Goal: Task Accomplishment & Management: Manage account settings

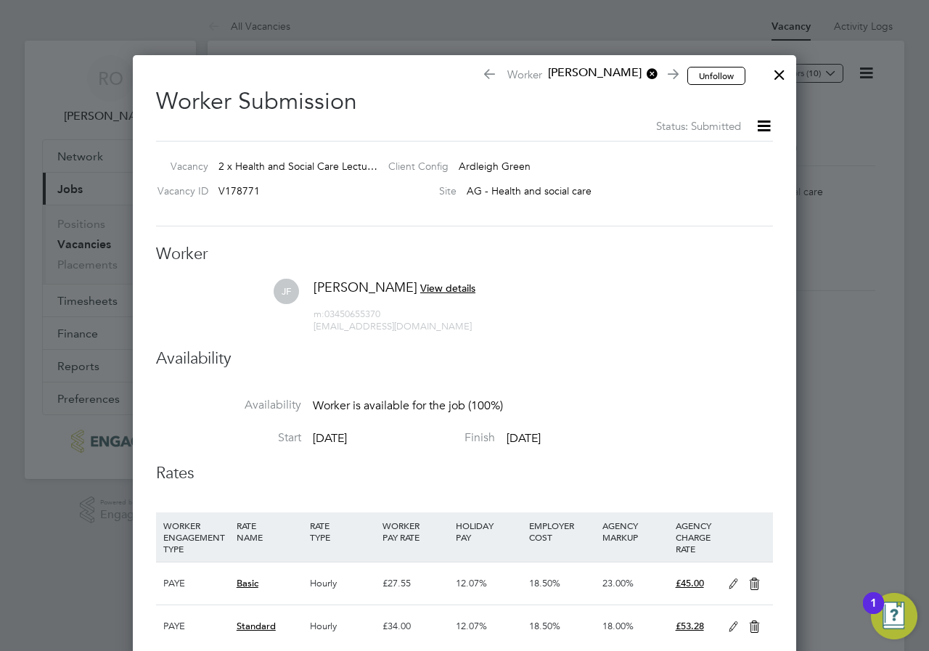
click at [785, 69] on div at bounding box center [779, 71] width 26 height 26
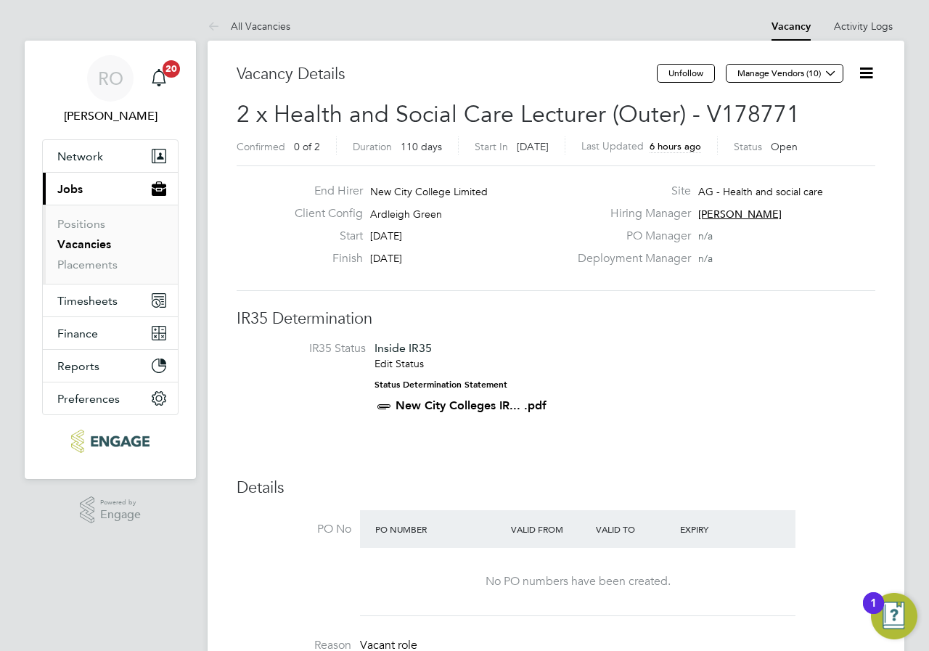
click at [104, 245] on link "Vacancies" at bounding box center [84, 244] width 54 height 14
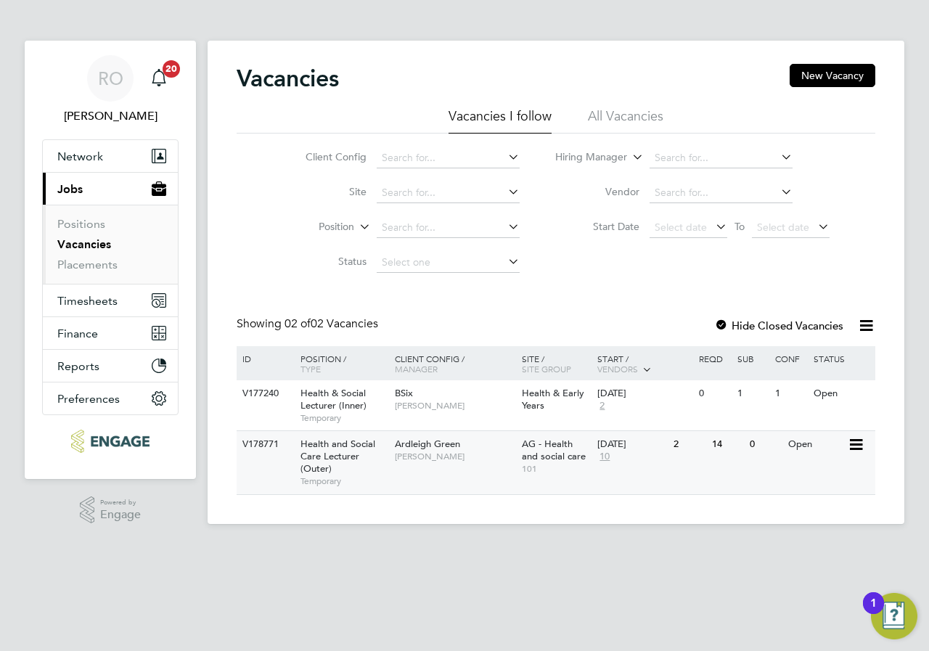
click at [425, 449] on span "Ardleigh Green" at bounding box center [427, 444] width 65 height 12
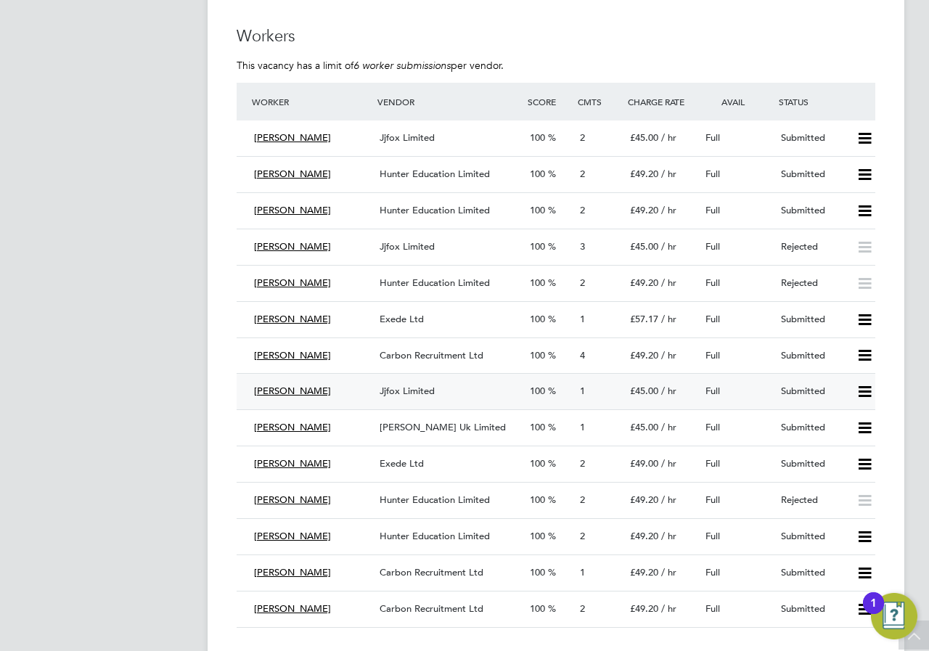
click at [872, 389] on icon at bounding box center [865, 392] width 18 height 12
click at [836, 439] on li "Reject" at bounding box center [845, 443] width 51 height 20
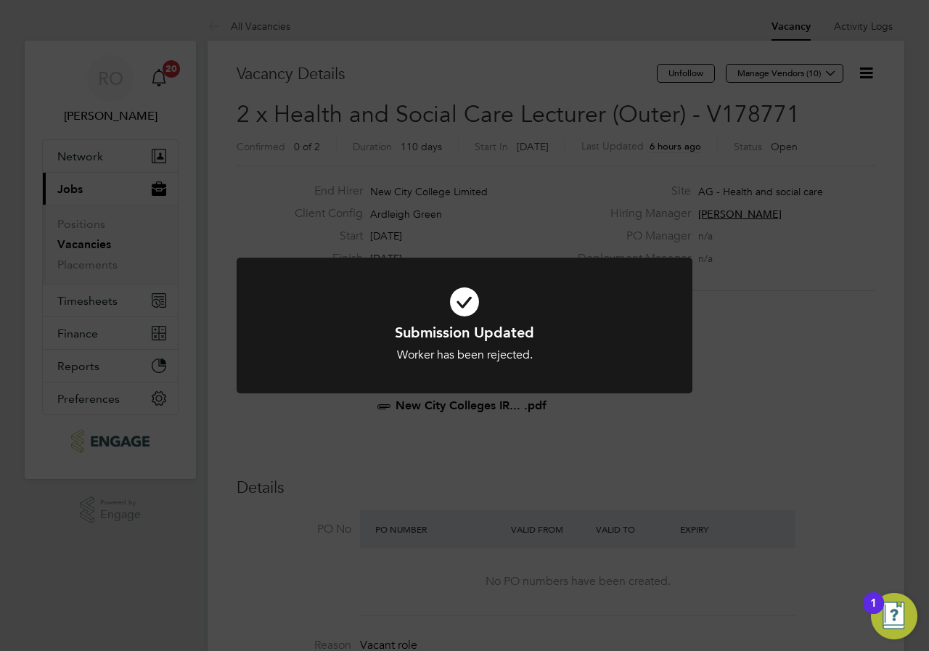
click at [98, 245] on div "Submission Updated Worker has been rejected. Cancel Okay" at bounding box center [464, 325] width 929 height 651
